Goal: Transaction & Acquisition: Subscribe to service/newsletter

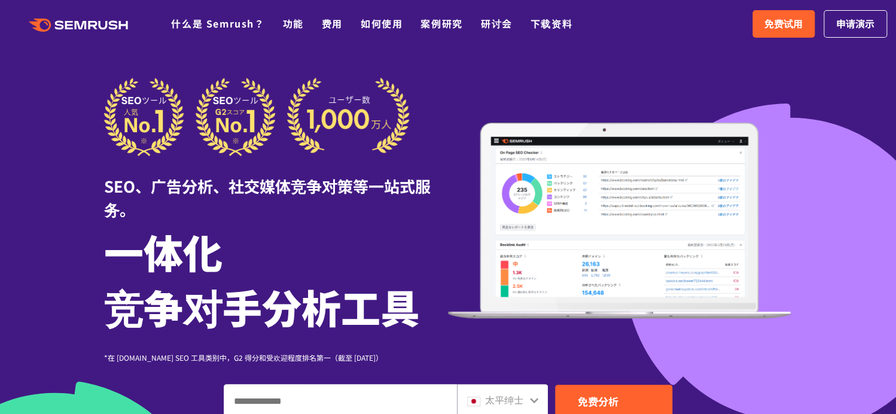
click at [764, 27] on font "免费试用" at bounding box center [783, 23] width 38 height 14
click at [98, 27] on icon ".cls {fill: #FF642D;}" at bounding box center [79, 25] width 135 height 13
click at [109, 24] on icon ".cls {fill: #FF642D;}" at bounding box center [79, 25] width 135 height 13
drag, startPoint x: 276, startPoint y: 1, endPoint x: 702, endPoint y: 121, distance: 442.5
click at [702, 121] on div "SEO、广告分析、社交媒体竞争对策等一站式服务。 一体化 竞争对手分析工具 *在 G2.com SEO 工具类别中，G2 得分和受欢迎程度排名第一（截至 20…" at bounding box center [448, 220] width 688 height 285
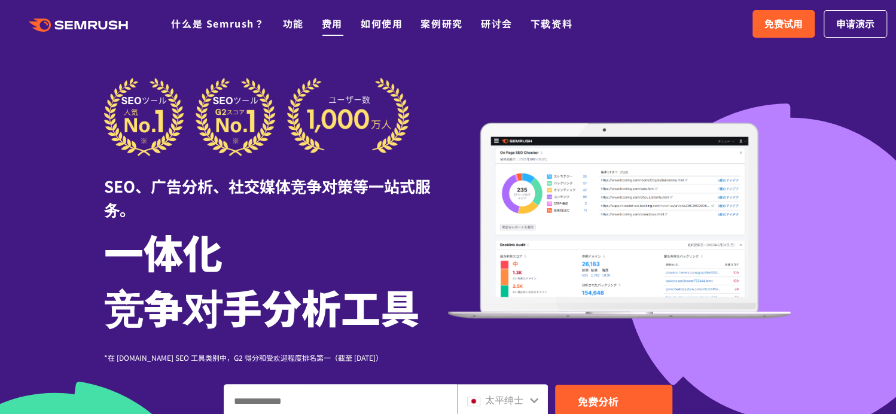
click at [339, 26] on font "费用" at bounding box center [332, 23] width 21 height 14
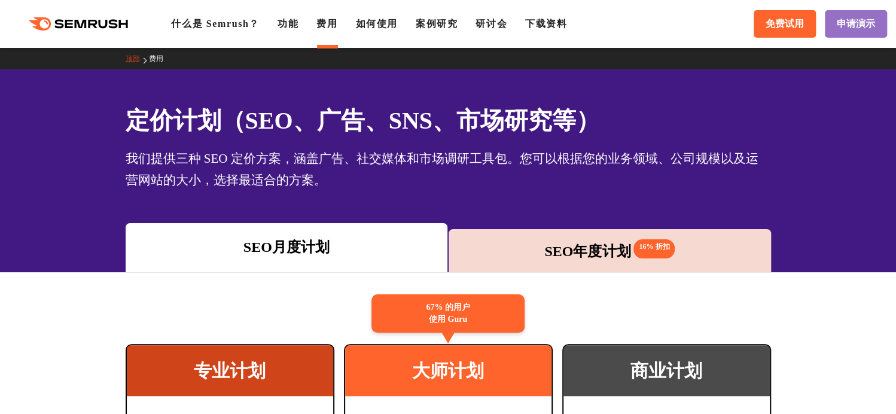
click at [554, 259] on font "SEO年度计划" at bounding box center [587, 251] width 86 height 16
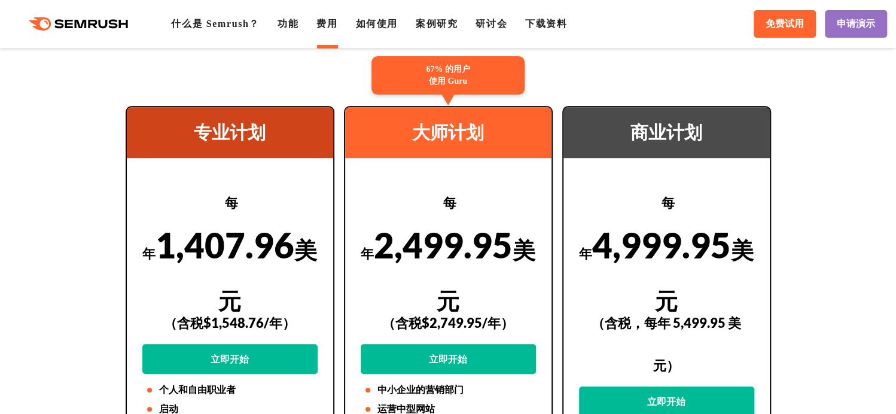
scroll to position [299, 0]
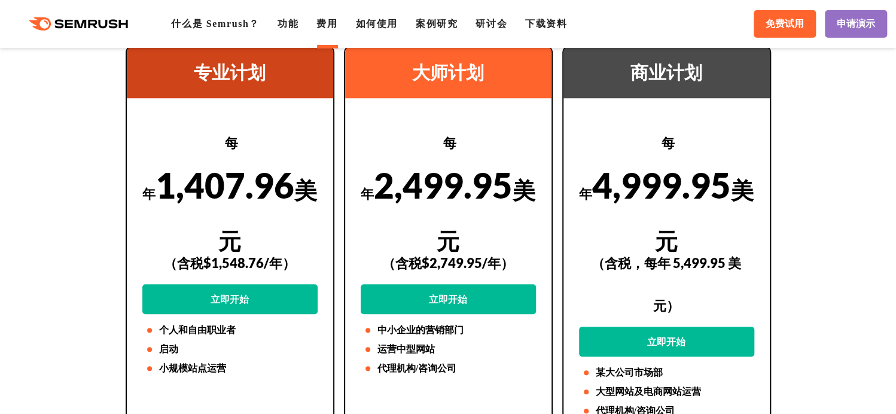
click at [416, 326] on font "中小企业的营销部门" at bounding box center [420, 330] width 86 height 10
drag, startPoint x: 461, startPoint y: 351, endPoint x: 428, endPoint y: 353, distance: 32.4
click at [428, 353] on font "运营中型网站" at bounding box center [405, 349] width 57 height 10
drag, startPoint x: 482, startPoint y: 365, endPoint x: 476, endPoint y: 367, distance: 6.2
drag, startPoint x: 476, startPoint y: 367, endPoint x: 453, endPoint y: 368, distance: 22.8
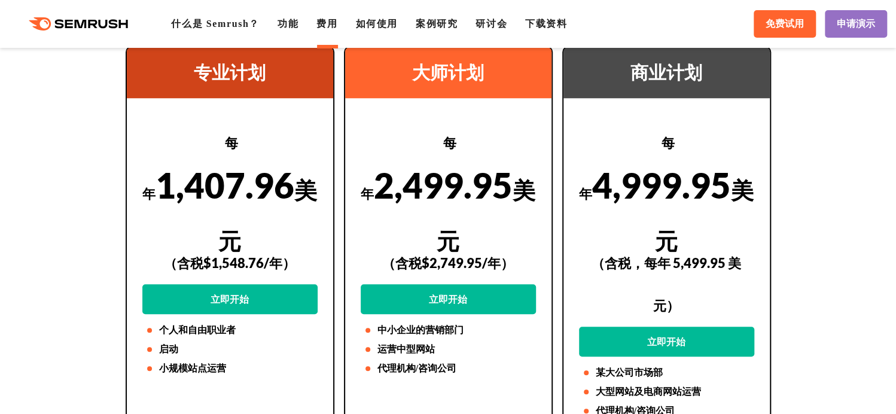
click at [453, 368] on font "代理机构/咨询公司" at bounding box center [416, 368] width 79 height 10
drag, startPoint x: 453, startPoint y: 368, endPoint x: 447, endPoint y: 370, distance: 6.1
click at [447, 370] on font "代理机构/咨询公司" at bounding box center [416, 368] width 79 height 10
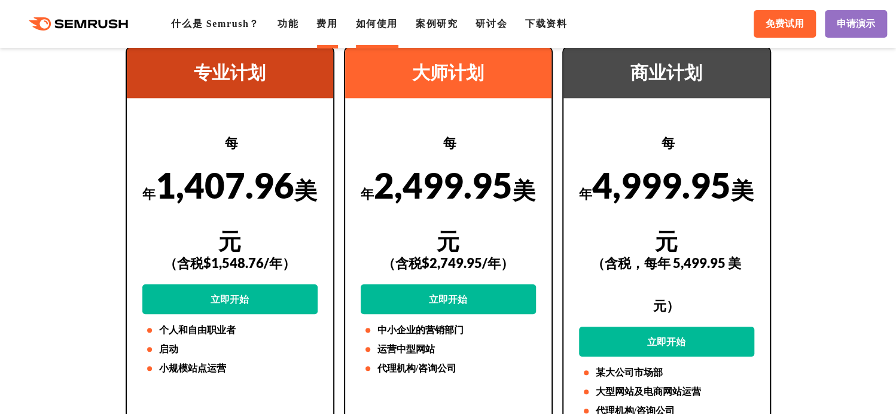
click at [388, 29] on font "如何使用" at bounding box center [376, 24] width 42 height 10
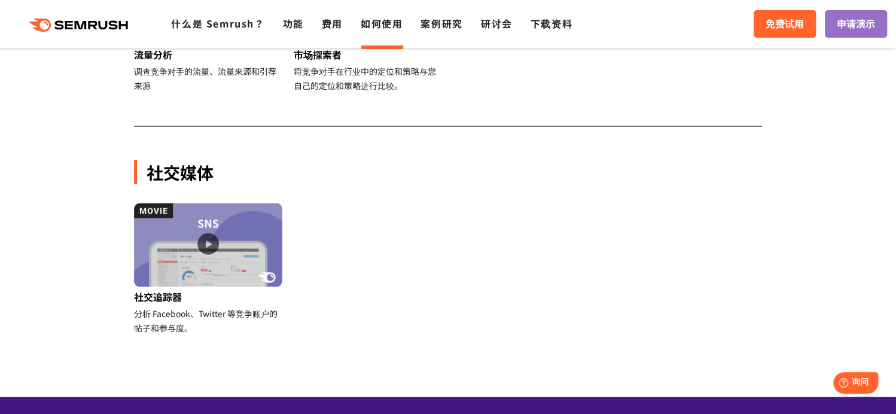
scroll to position [1495, 0]
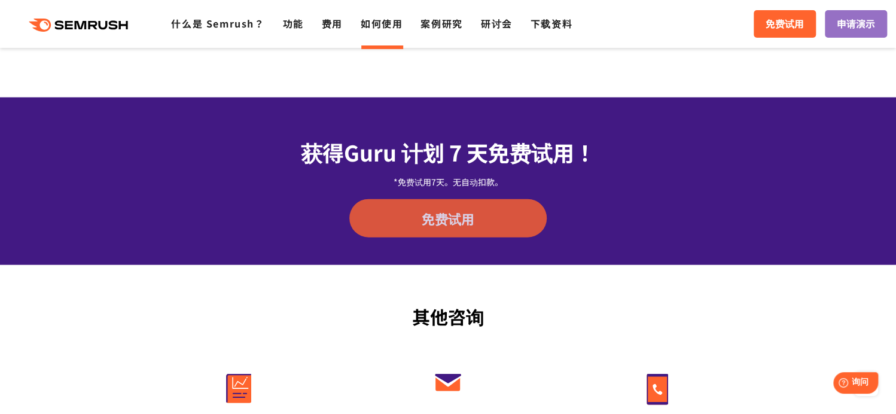
click at [461, 215] on font "免费试用" at bounding box center [448, 218] width 53 height 19
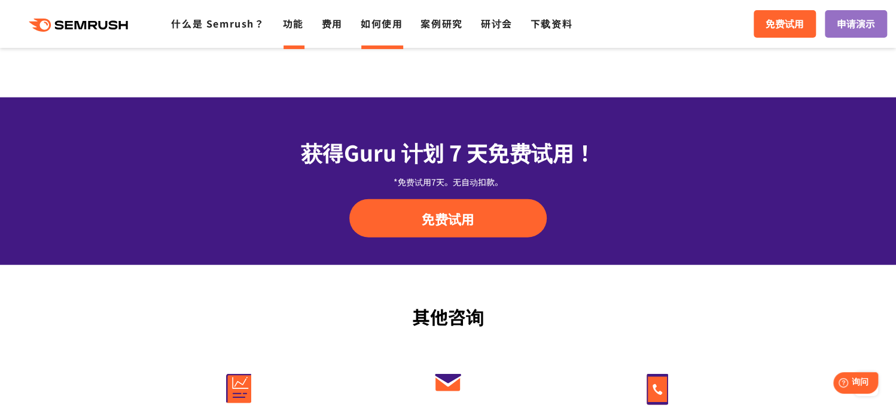
click at [292, 26] on font "功能" at bounding box center [293, 23] width 21 height 14
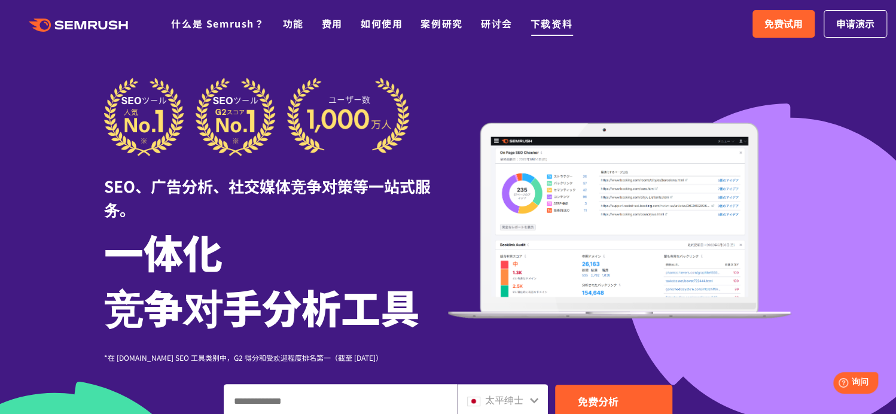
click at [543, 26] on font "下载资料" at bounding box center [552, 23] width 42 height 14
